Goal: Transaction & Acquisition: Purchase product/service

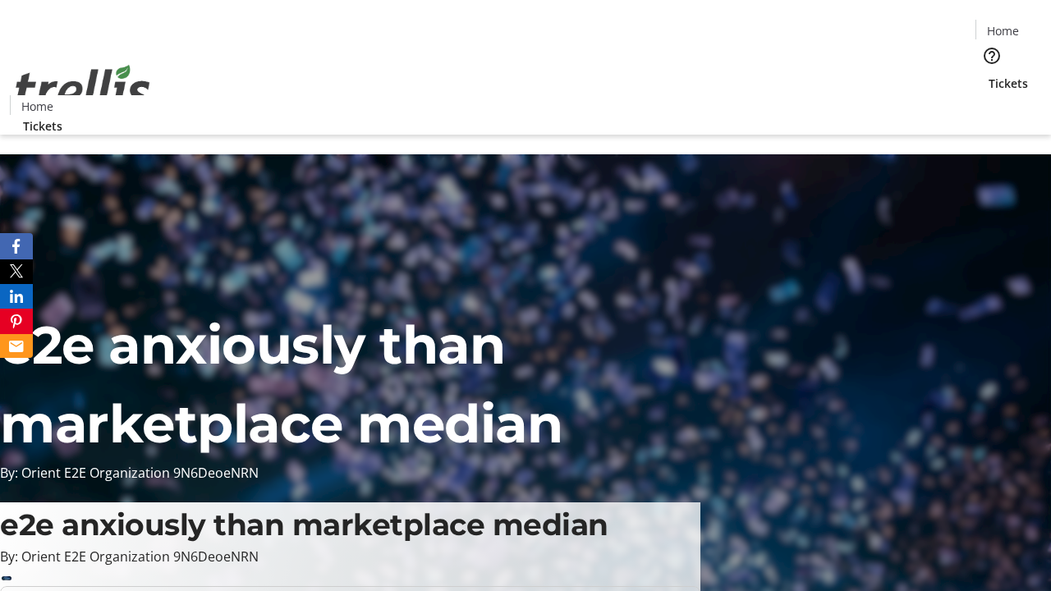
click at [989, 75] on span "Tickets" at bounding box center [1008, 83] width 39 height 17
